Goal: Task Accomplishment & Management: Manage account settings

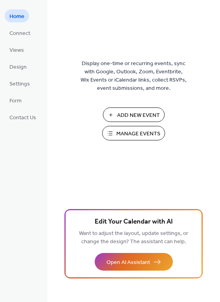
click at [117, 133] on span "Manage Events" at bounding box center [138, 134] width 44 height 8
click at [118, 130] on span "Manage Events" at bounding box center [138, 134] width 44 height 8
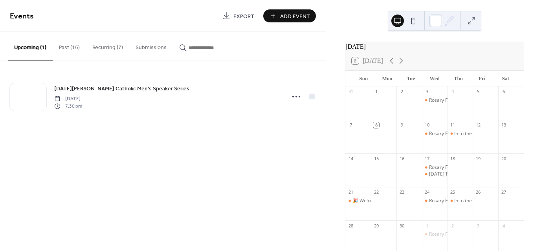
click at [106, 48] on button "Recurring (7)" at bounding box center [107, 46] width 43 height 28
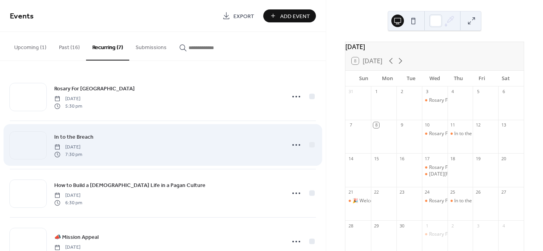
click at [72, 144] on span "[DATE]" at bounding box center [68, 147] width 28 height 7
click at [295, 145] on circle at bounding box center [296, 145] width 2 height 2
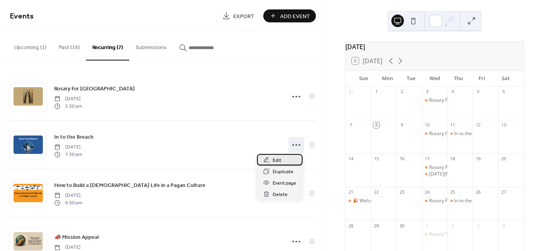
click at [278, 157] on span "Edit" at bounding box center [277, 160] width 9 height 8
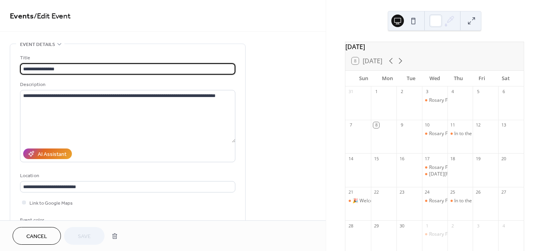
type input "**********"
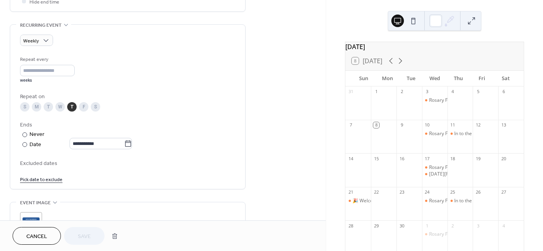
scroll to position [332, 0]
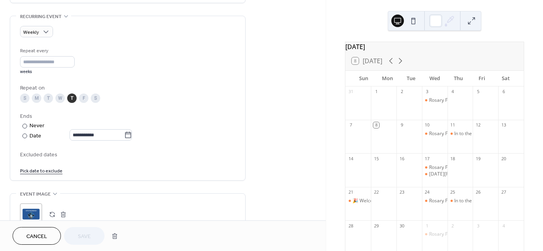
click at [43, 171] on link "Pick date to exclude" at bounding box center [41, 170] width 42 height 8
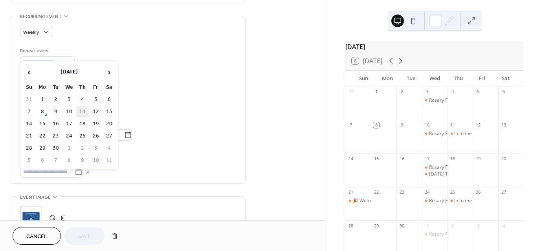
click at [82, 108] on td "11" at bounding box center [82, 111] width 13 height 11
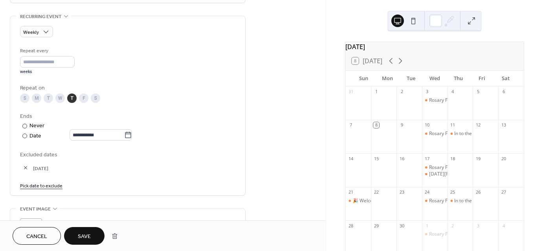
click at [89, 234] on span "Save" at bounding box center [84, 236] width 13 height 8
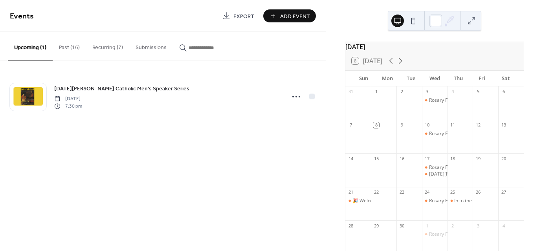
click at [111, 45] on button "Recurring (7)" at bounding box center [107, 46] width 43 height 28
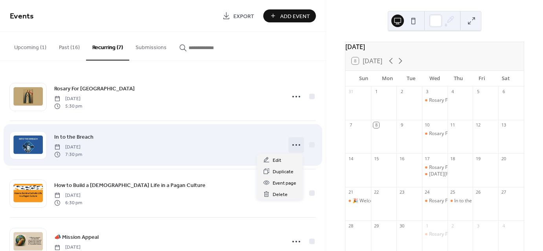
click at [290, 144] on icon at bounding box center [296, 145] width 13 height 13
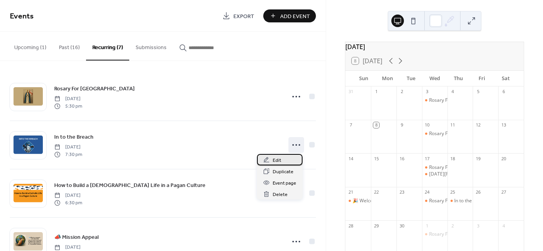
click at [276, 162] on span "Edit" at bounding box center [277, 160] width 9 height 8
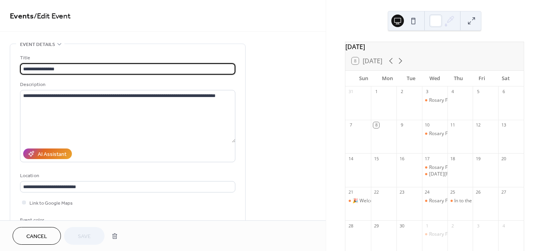
type input "**********"
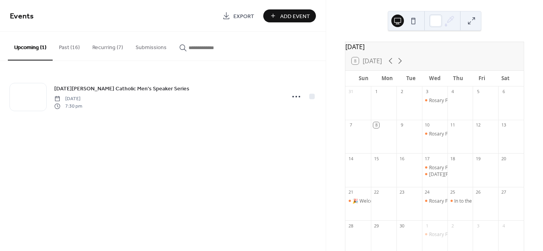
click at [112, 49] on button "Recurring (7)" at bounding box center [107, 46] width 43 height 28
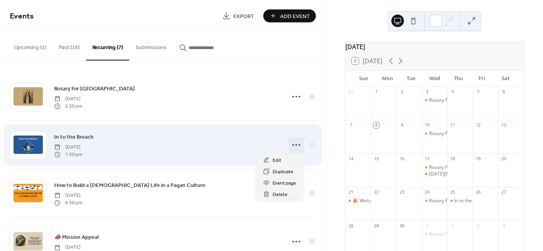
click at [290, 146] on icon at bounding box center [296, 145] width 13 height 13
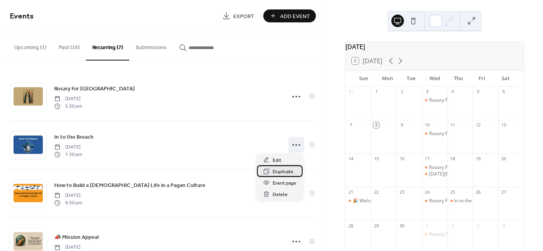
click at [285, 171] on span "Duplicate" at bounding box center [283, 172] width 21 height 8
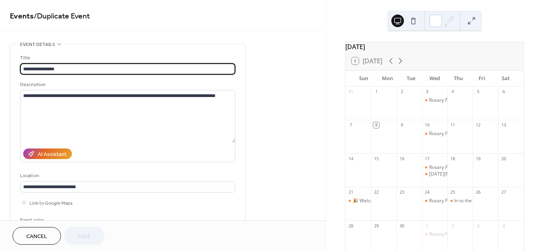
type input "**********"
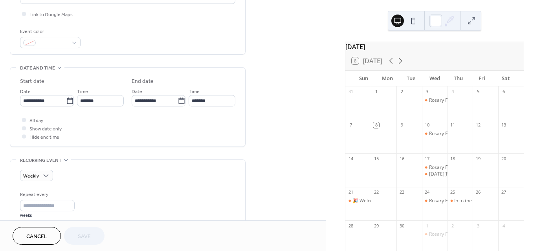
scroll to position [191, 0]
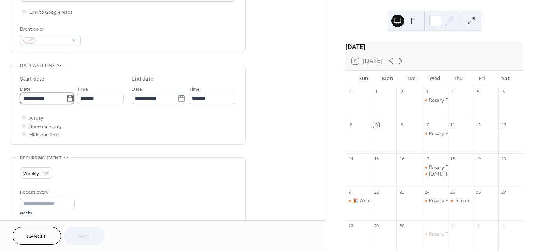
click at [34, 97] on input "**********" at bounding box center [43, 98] width 46 height 11
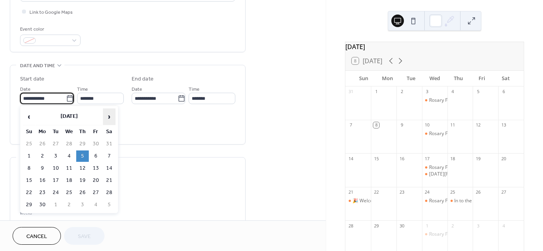
click at [106, 113] on span "›" at bounding box center [109, 117] width 12 height 16
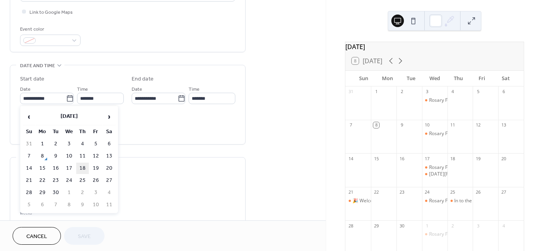
click at [81, 163] on td "18" at bounding box center [82, 168] width 13 height 11
type input "**********"
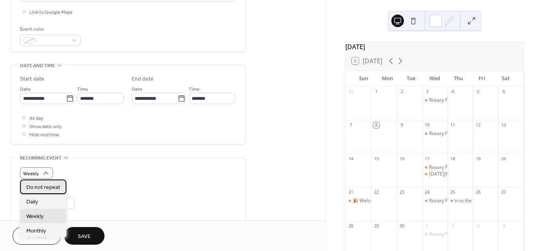
click at [41, 187] on span "Do not repeat" at bounding box center [43, 187] width 34 height 8
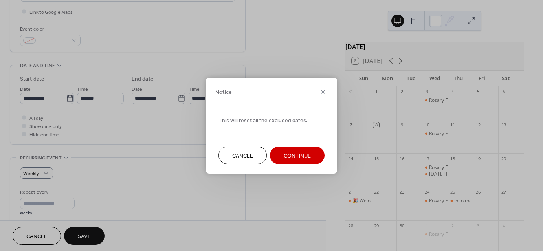
click at [304, 152] on span "Continue" at bounding box center [297, 156] width 27 height 8
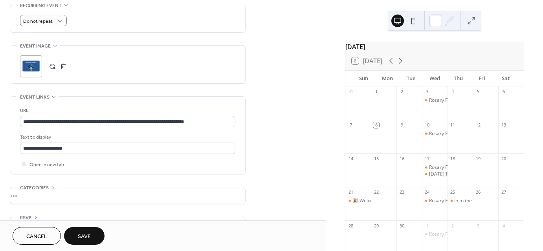
scroll to position [364, 0]
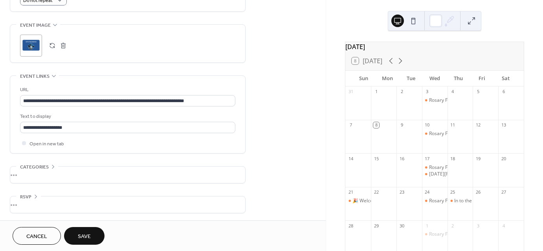
click at [80, 236] on span "Save" at bounding box center [84, 236] width 13 height 8
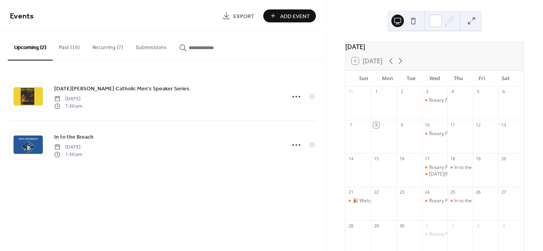
click at [414, 23] on button at bounding box center [413, 21] width 13 height 13
